Goal: Book appointment/travel/reservation

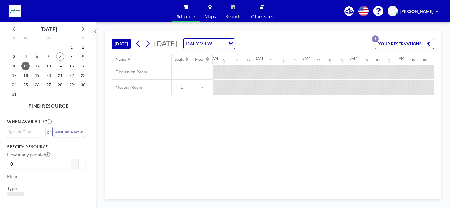
scroll to position [0, 629]
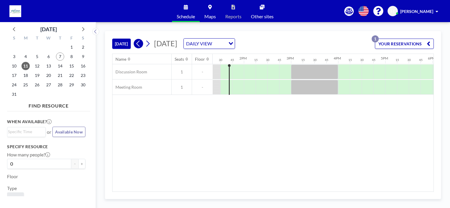
click at [143, 41] on button at bounding box center [138, 43] width 9 height 9
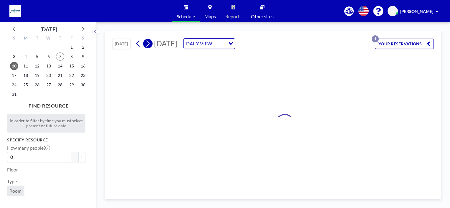
click at [150, 41] on icon at bounding box center [148, 43] width 6 height 9
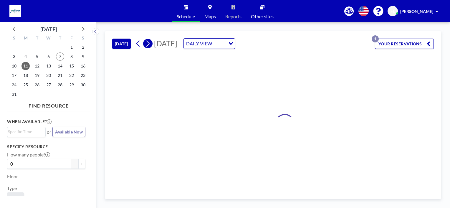
click at [150, 41] on icon at bounding box center [148, 43] width 6 height 9
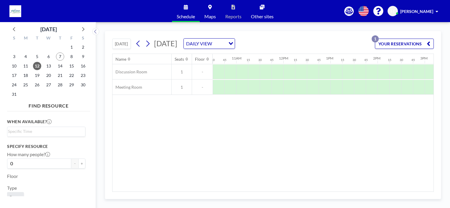
scroll to position [0, 467]
click at [428, 42] on icon "button" at bounding box center [429, 43] width 4 height 7
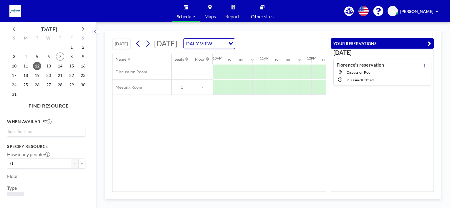
click at [355, 73] on span "Discussion Room" at bounding box center [360, 72] width 27 height 4
click at [137, 44] on icon at bounding box center [139, 43] width 6 height 9
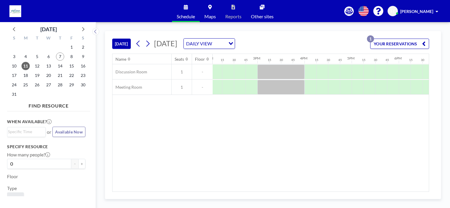
scroll to position [0, 663]
click at [428, 44] on icon "button" at bounding box center [429, 43] width 4 height 7
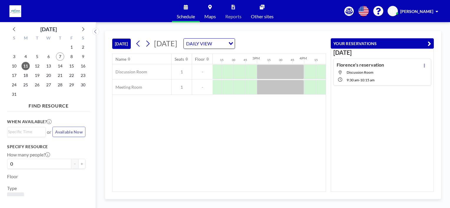
drag, startPoint x: 396, startPoint y: 43, endPoint x: 251, endPoint y: 133, distance: 170.7
click at [251, 133] on div "Name Seats Floor 12AM 15 30 45 1AM 15 30 45 2AM 15 30 45 3AM 15 30 45 4AM 15 30…" at bounding box center [219, 123] width 213 height 138
click at [59, 58] on span "7" at bounding box center [60, 56] width 8 height 8
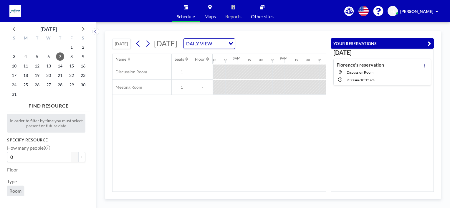
click at [22, 62] on div "11" at bounding box center [25, 65] width 11 height 9
click at [25, 65] on span "11" at bounding box center [26, 66] width 8 height 8
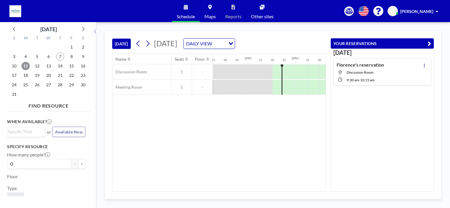
scroll to position [0, 600]
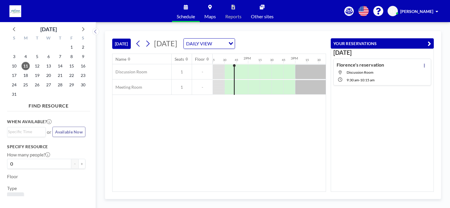
click at [436, 11] on span at bounding box center [437, 11] width 3 height 4
